Goal: Find specific page/section: Find specific page/section

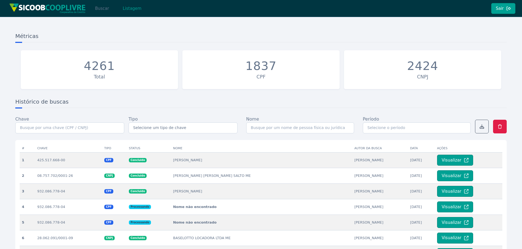
click at [102, 9] on button "Buscar" at bounding box center [101, 8] width 23 height 11
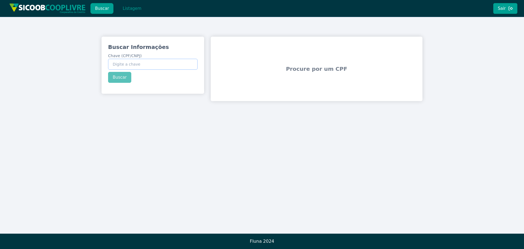
paste input "138.010.398-38"
type input "138.010.398-38"
click at [122, 79] on button "Buscar" at bounding box center [119, 77] width 23 height 11
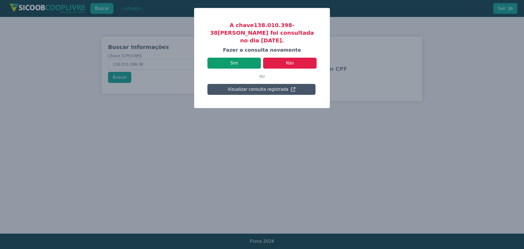
click at [247, 58] on button "Sim" at bounding box center [233, 63] width 53 height 11
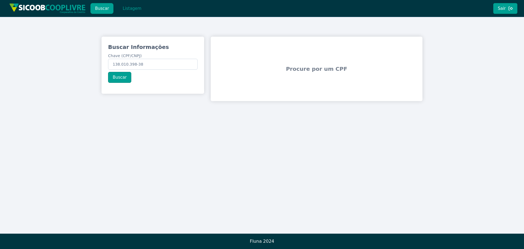
click at [131, 15] on div "Buscar Listagem" at bounding box center [78, 8] width 142 height 17
click at [130, 6] on button "Listagem" at bounding box center [132, 8] width 28 height 11
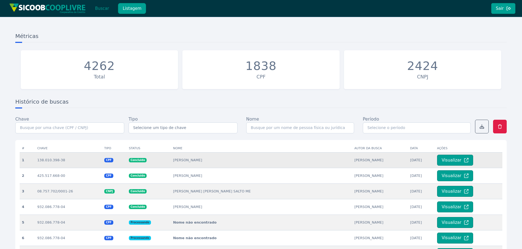
click at [199, 158] on td "[PERSON_NAME]" at bounding box center [261, 160] width 181 height 16
click at [448, 160] on button "Visualizar" at bounding box center [455, 159] width 36 height 11
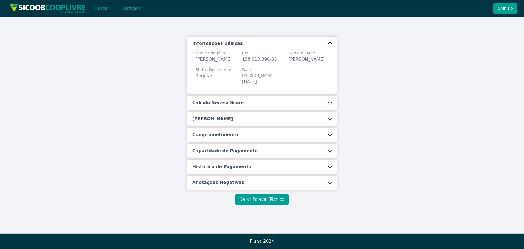
click at [274, 201] on button "Gerar Parecer Técnico" at bounding box center [262, 199] width 54 height 11
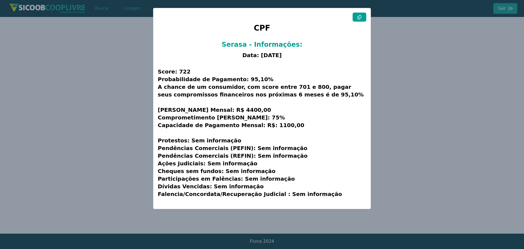
click at [359, 16] on icon at bounding box center [359, 17] width 4 height 4
